Goal: Task Accomplishment & Management: Manage account settings

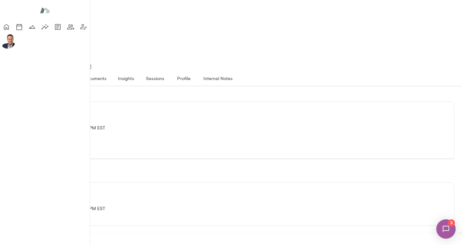
scroll to position [90, 0]
click at [67, 29] on icon "Members" at bounding box center [70, 26] width 7 height 5
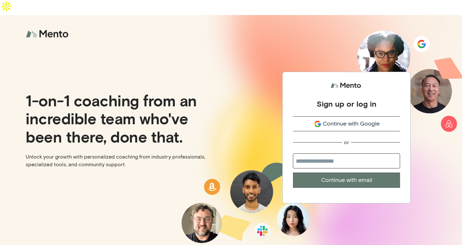
click at [365, 120] on span "Continue with Google" at bounding box center [350, 124] width 57 height 9
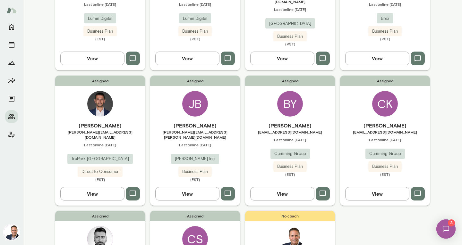
scroll to position [128, 0]
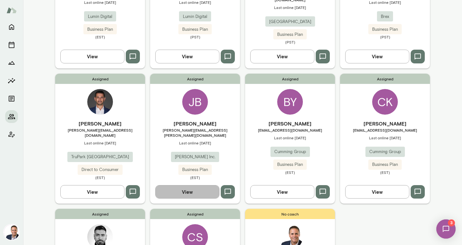
click at [188, 186] on button "View" at bounding box center [187, 191] width 64 height 13
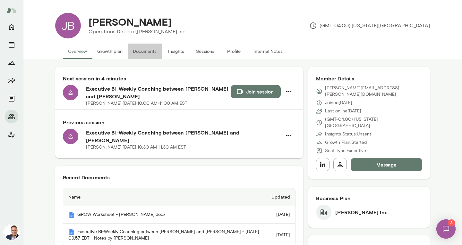
click at [138, 49] on button "Documents" at bounding box center [145, 51] width 34 height 15
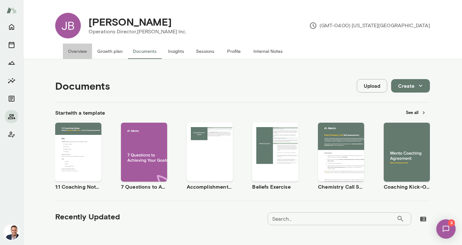
click at [77, 51] on button "Overview" at bounding box center [77, 51] width 29 height 15
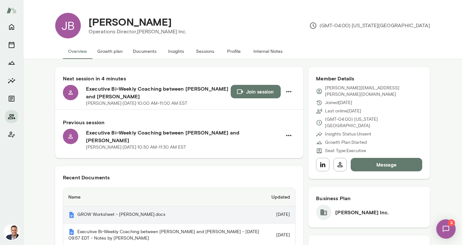
click at [121, 211] on th "GROW Worksheet - Josh Bunn.docx" at bounding box center [164, 214] width 203 height 17
click at [141, 210] on th "GROW Worksheet - Josh Bunn.docx" at bounding box center [164, 214] width 203 height 17
